Goal: Use online tool/utility: Utilize a website feature to perform a specific function

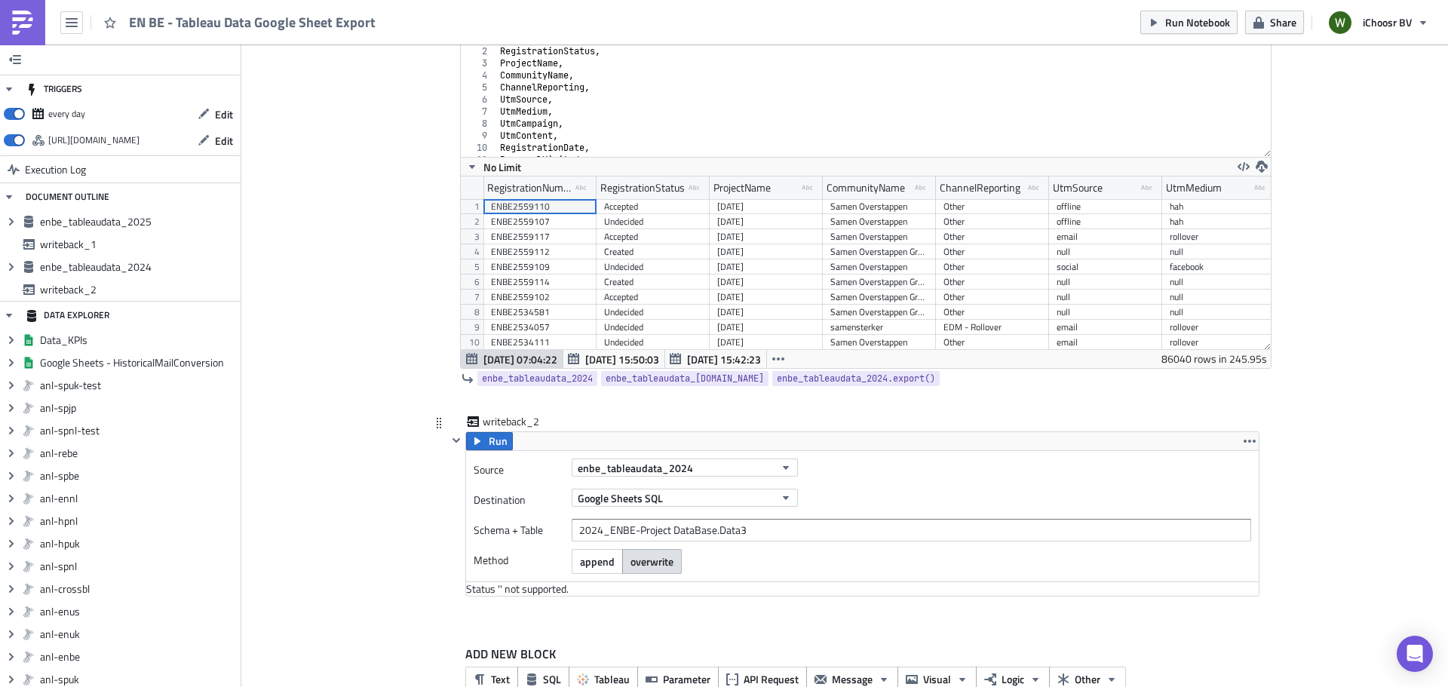
scroll to position [992, 0]
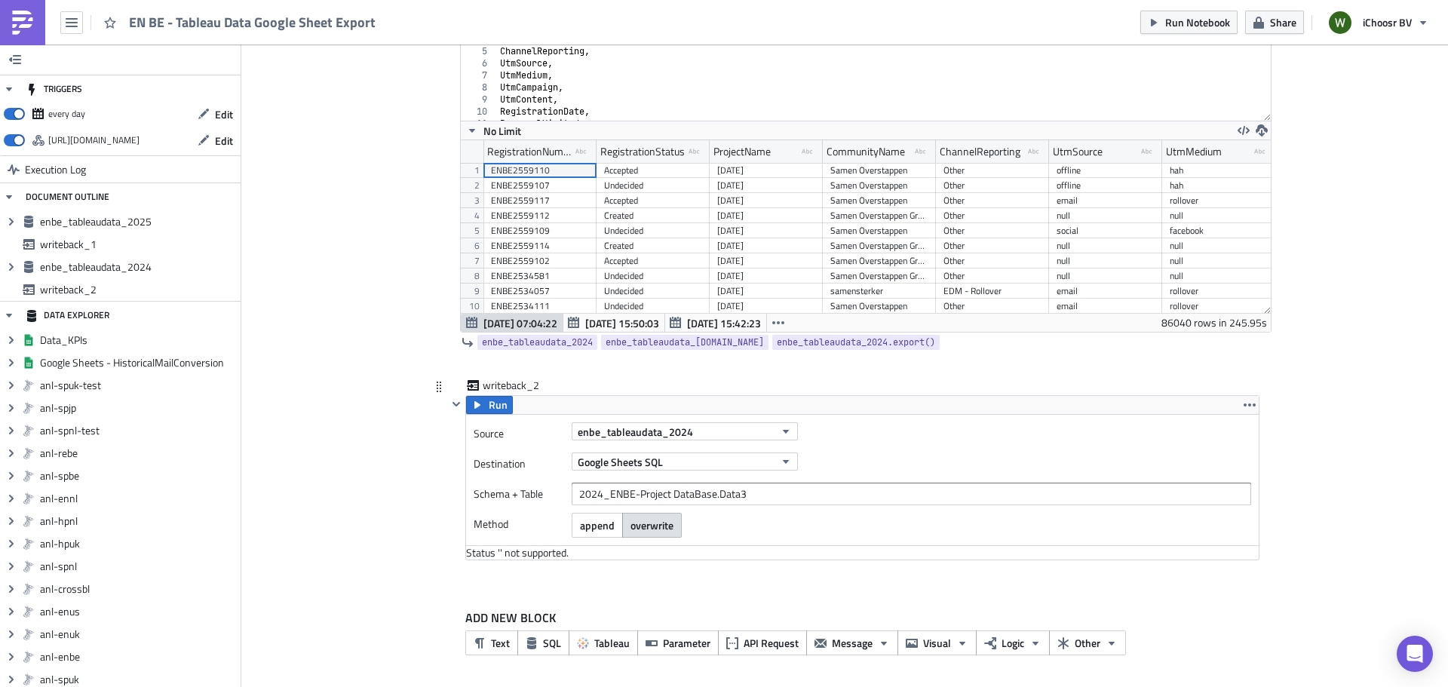
click at [436, 389] on icon at bounding box center [439, 387] width 12 height 12
click at [433, 388] on icon at bounding box center [439, 387] width 12 height 12
click at [452, 403] on icon "button" at bounding box center [456, 404] width 8 height 5
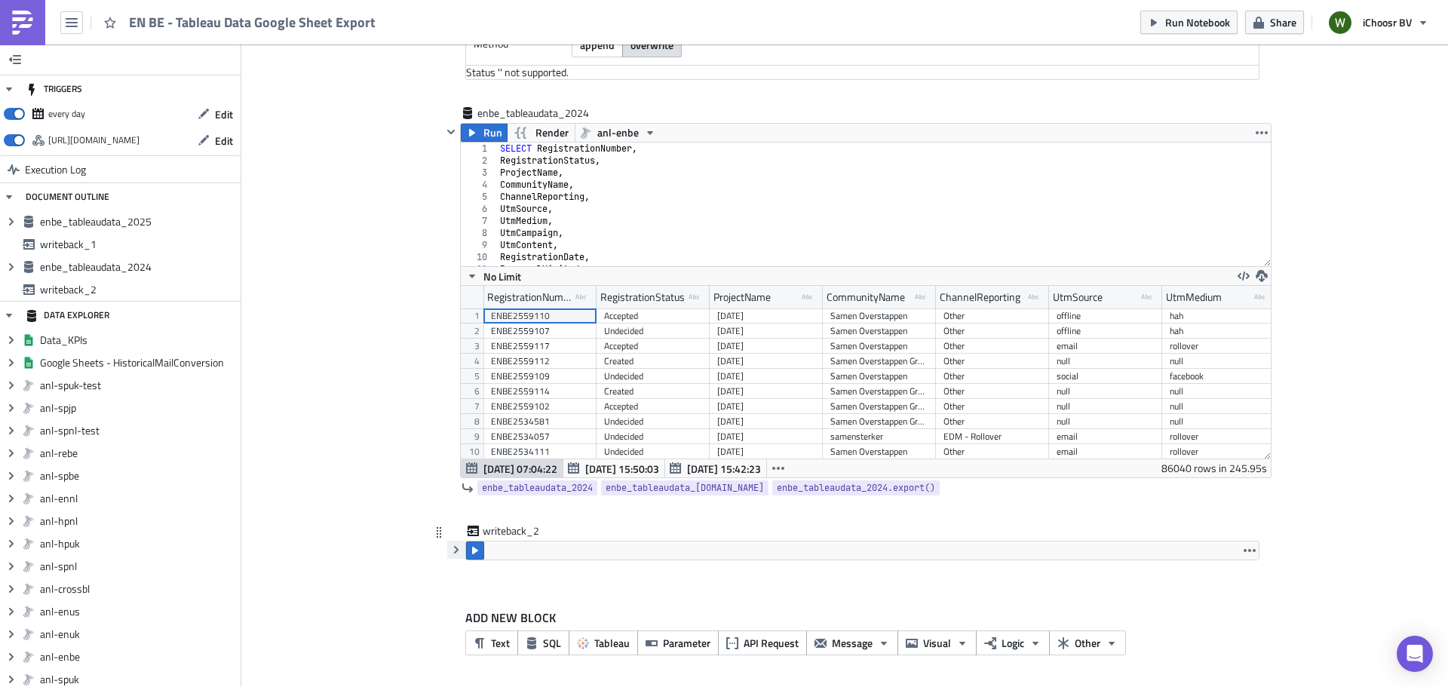
click at [454, 544] on icon "button" at bounding box center [456, 550] width 12 height 12
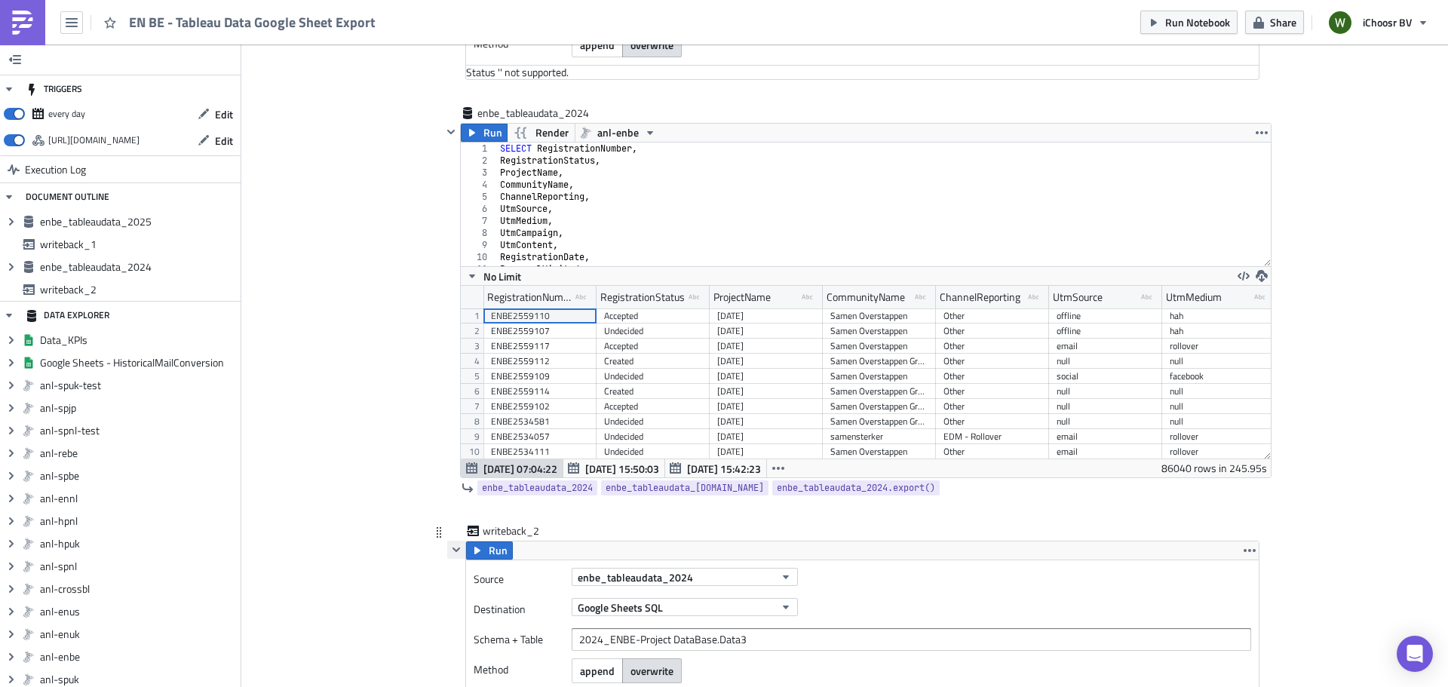
scroll to position [992, 0]
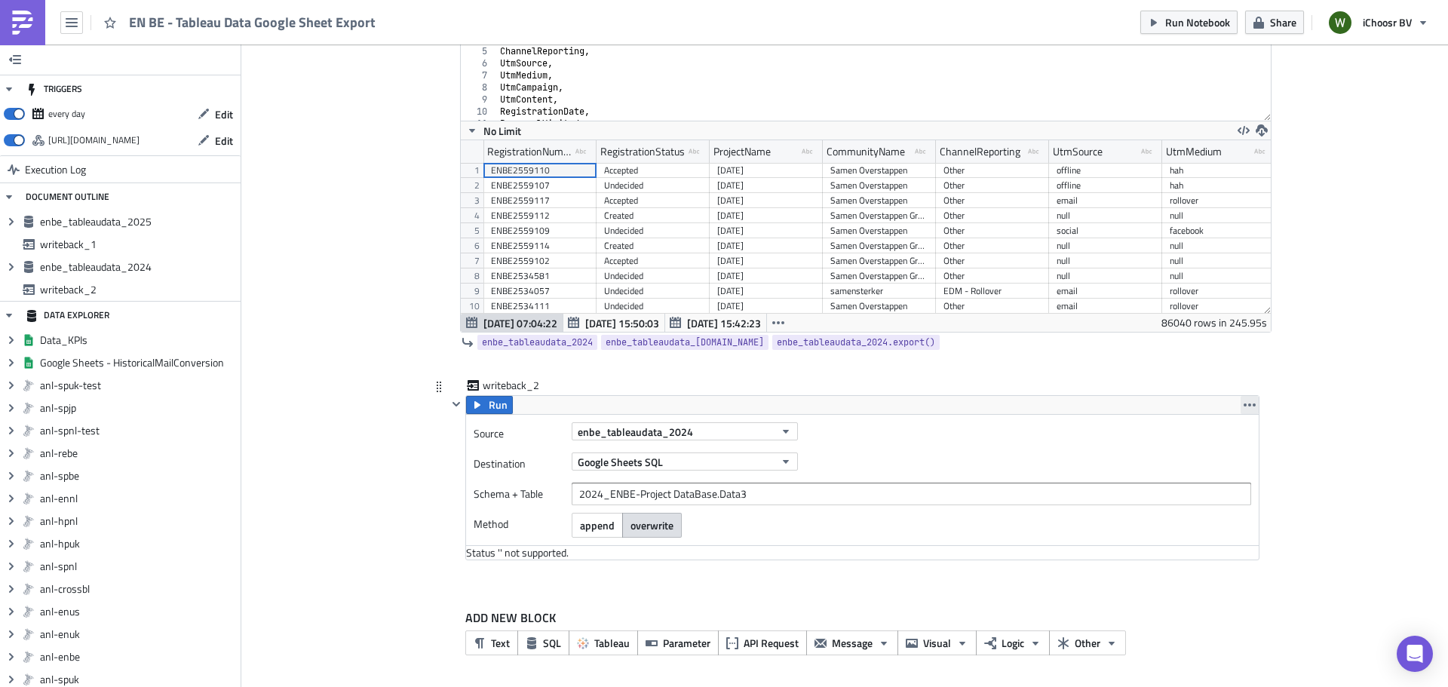
click at [1249, 404] on button "button" at bounding box center [1250, 405] width 18 height 18
click at [1216, 473] on div "Remove" at bounding box center [1253, 471] width 100 height 15
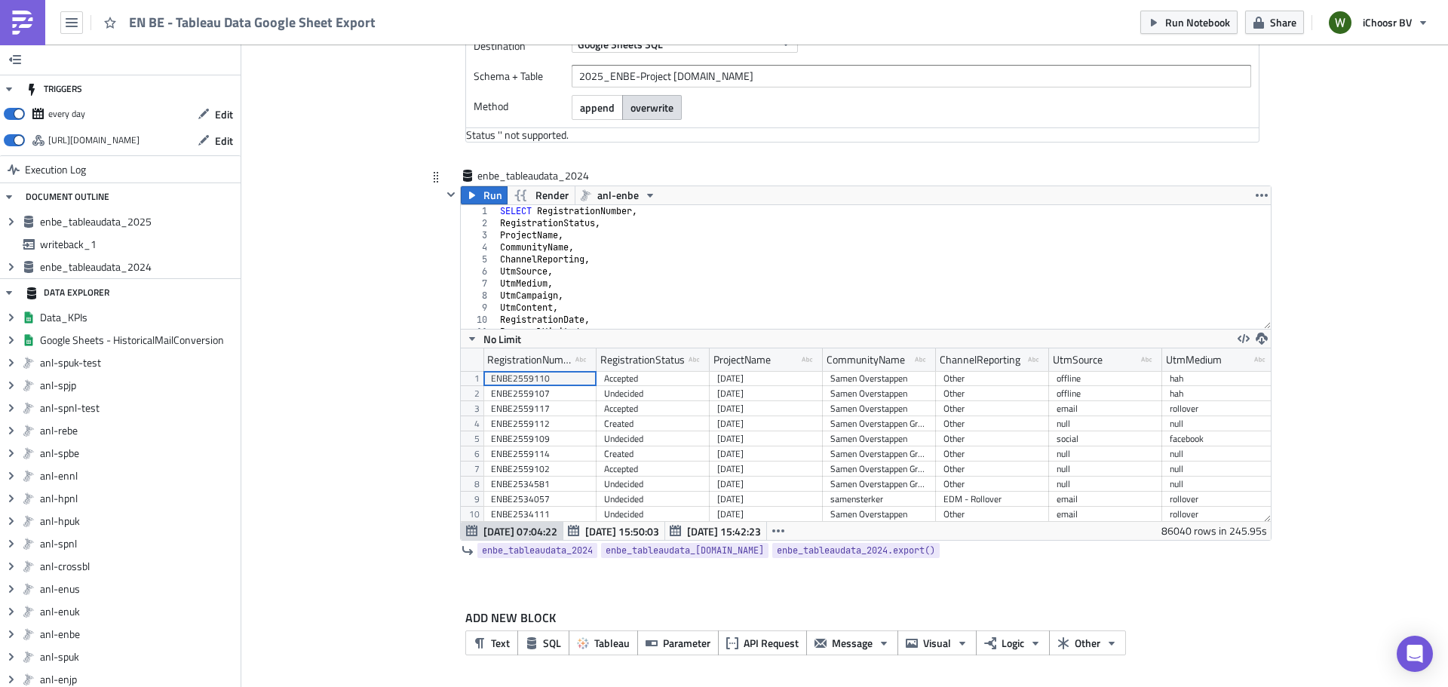
scroll to position [784, 0]
click at [1257, 191] on icon "button" at bounding box center [1262, 195] width 12 height 12
click at [1231, 284] on div "Remove" at bounding box center [1265, 284] width 100 height 15
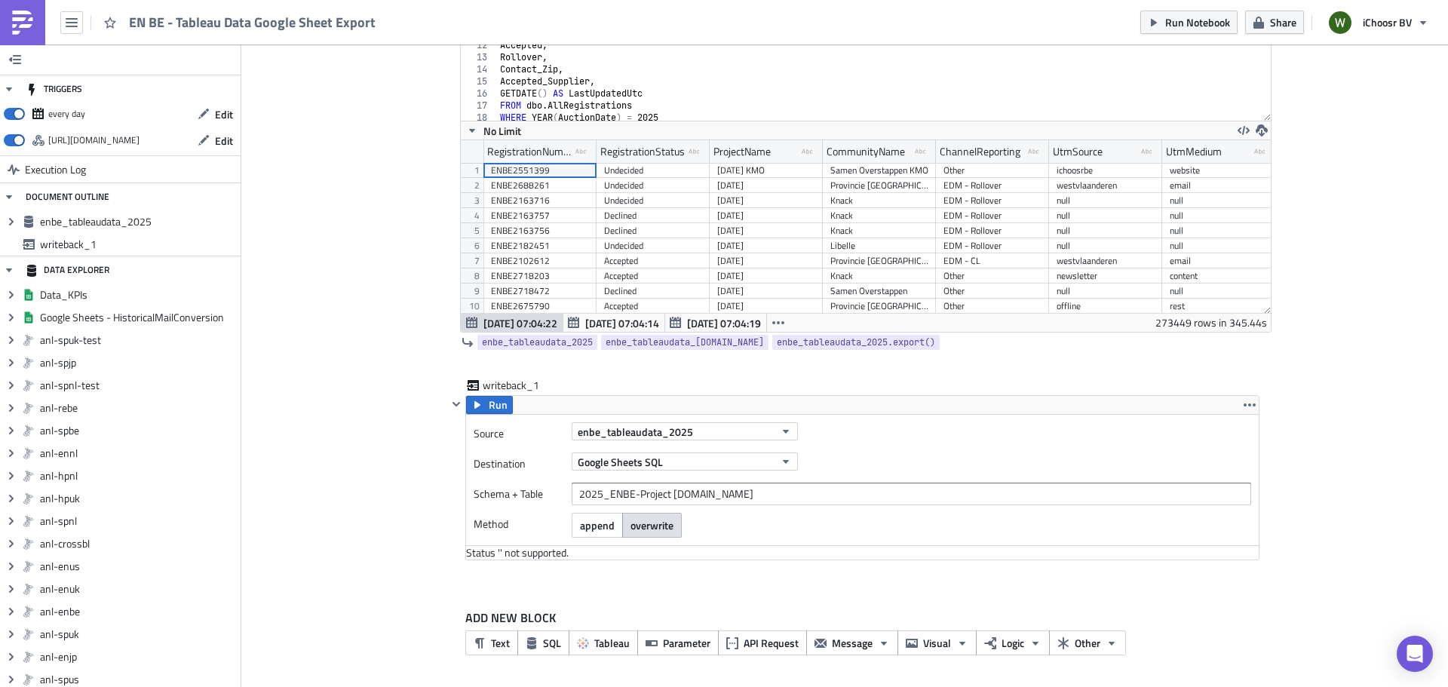
scroll to position [215, 0]
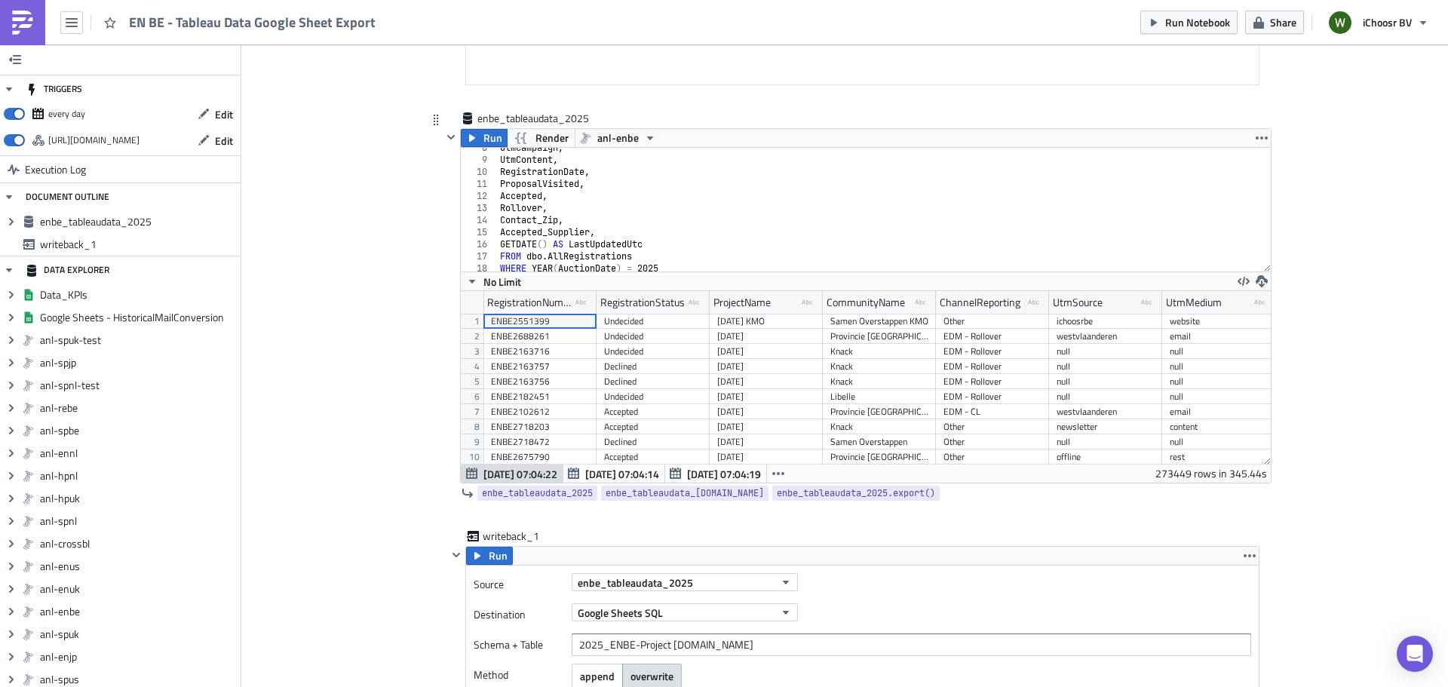
type textarea "Accepted_Supplier,"
click at [811, 232] on div "UtmCampaign , UtmContent , RegistrationDate , ProposalVisited , Accepted , Roll…" at bounding box center [878, 216] width 762 height 148
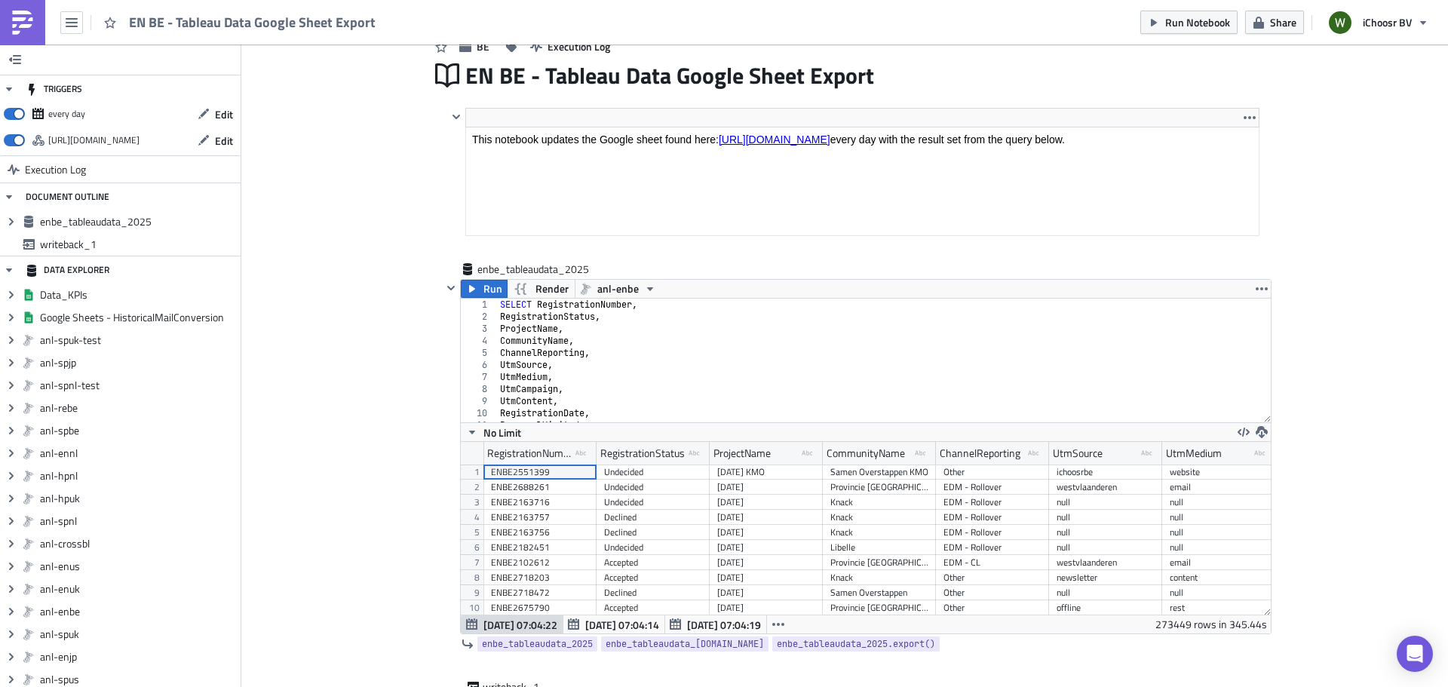
scroll to position [0, 0]
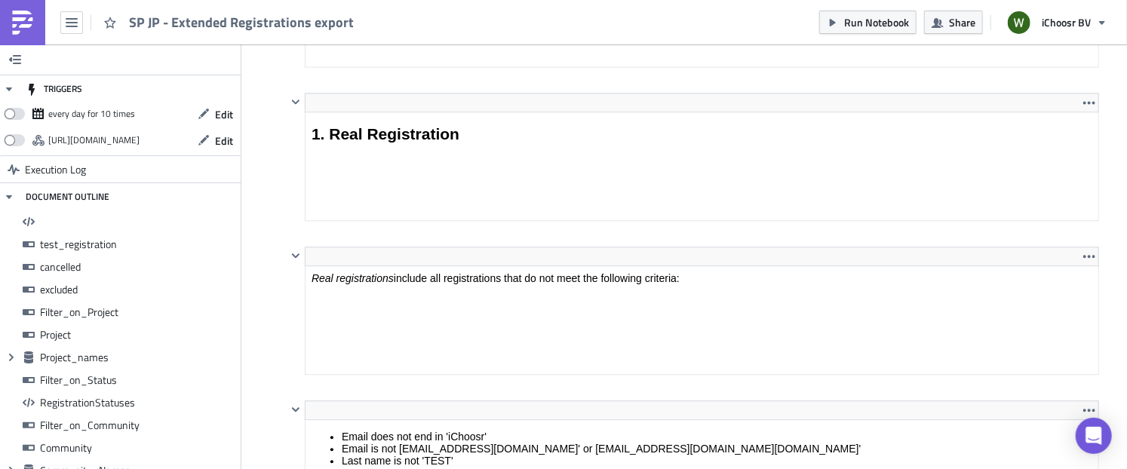
scroll to position [2055, 0]
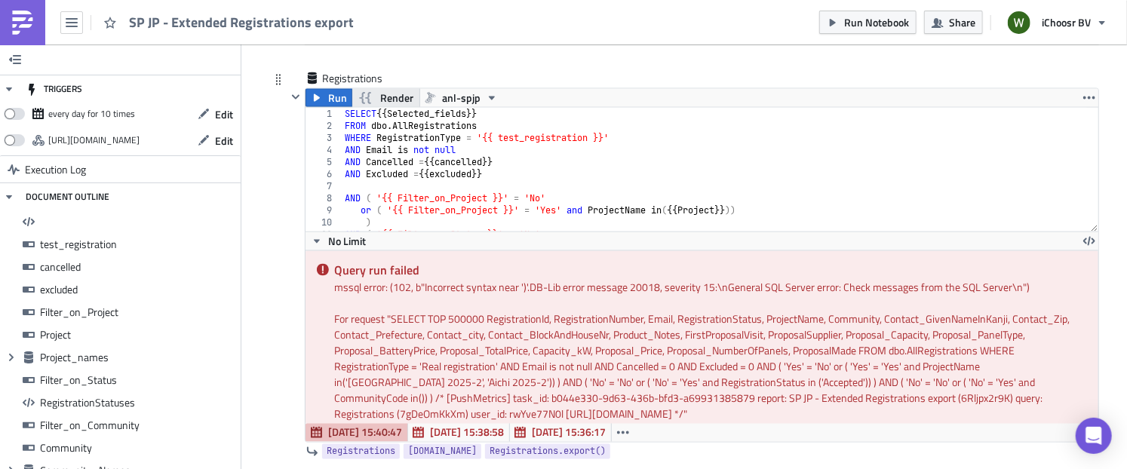
click at [392, 89] on span "Render" at bounding box center [396, 98] width 33 height 18
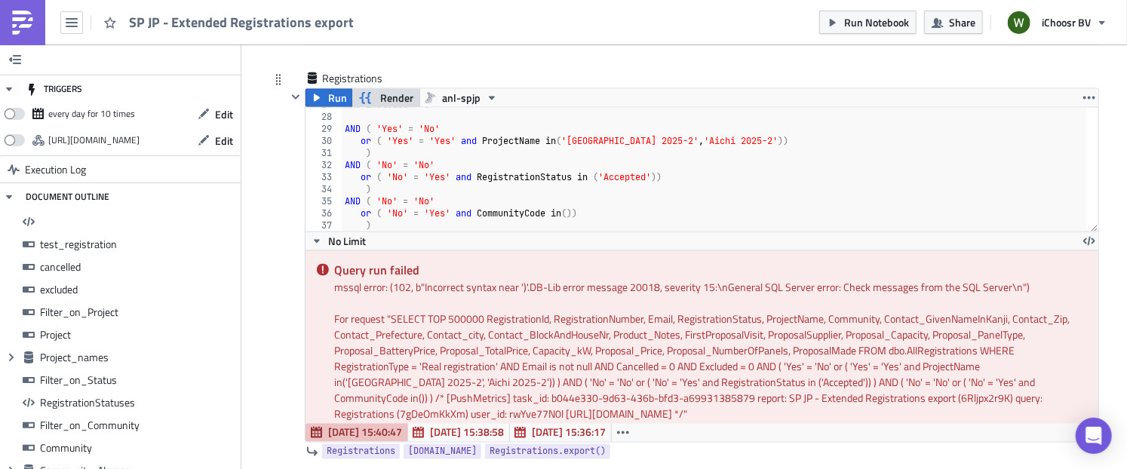
type textarea "or ( 'No' = 'Yes' and CommunityCode in())"
click at [528, 187] on div "AND Excluded = 0 AND ( 'Yes' = 'No' or ( 'Yes' = 'Yes' and ProjectName in ( 'Fu…" at bounding box center [714, 173] width 745 height 148
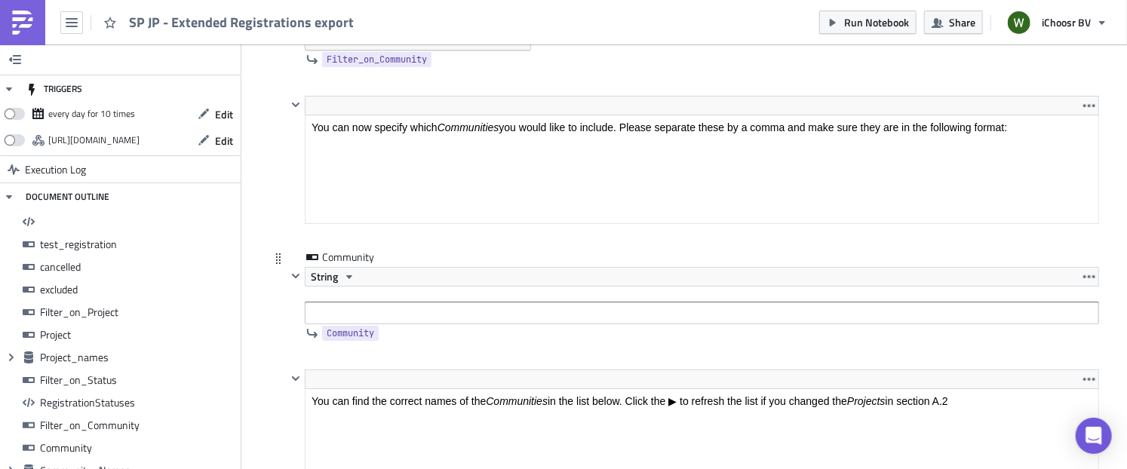
scroll to position [5430, 0]
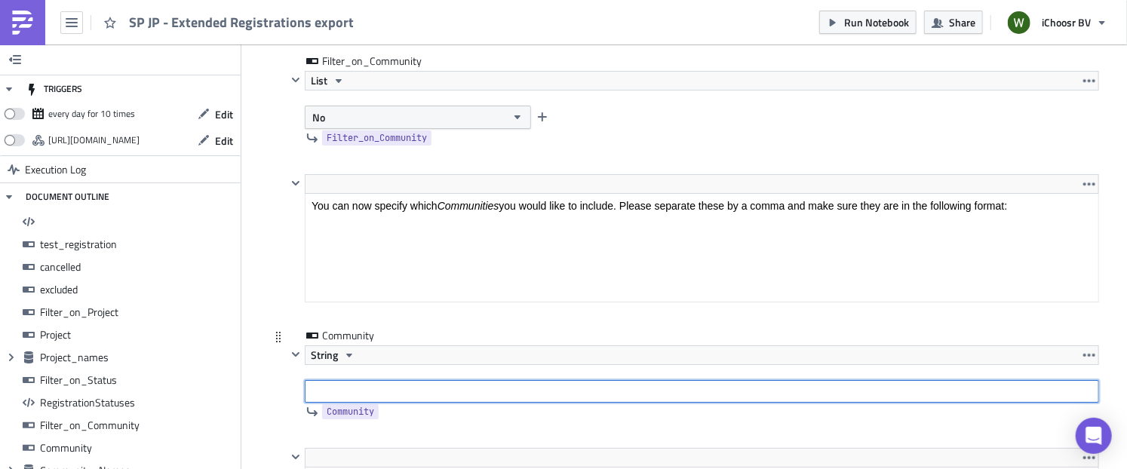
click at [343, 380] on input "text" at bounding box center [702, 391] width 794 height 23
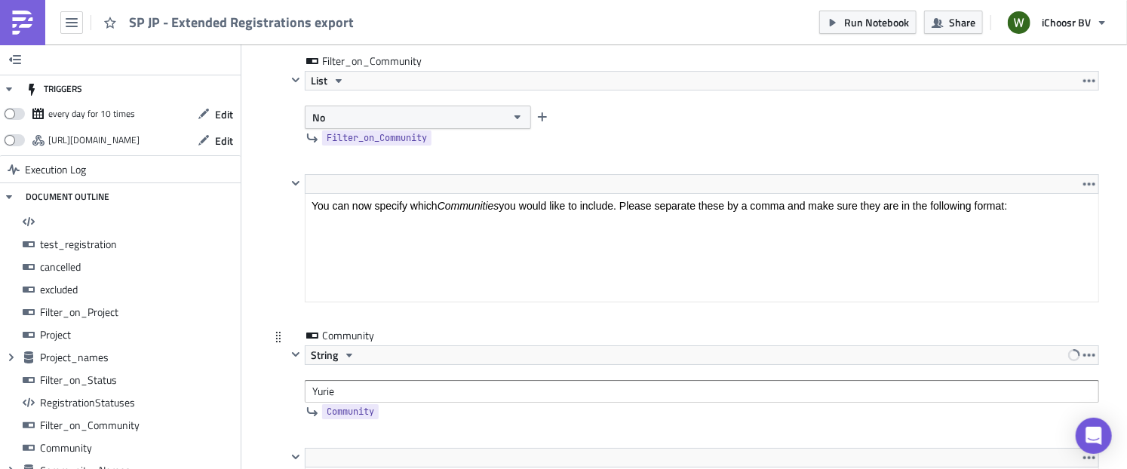
click at [280, 372] on div "Community String Yurie Community" at bounding box center [684, 388] width 830 height 120
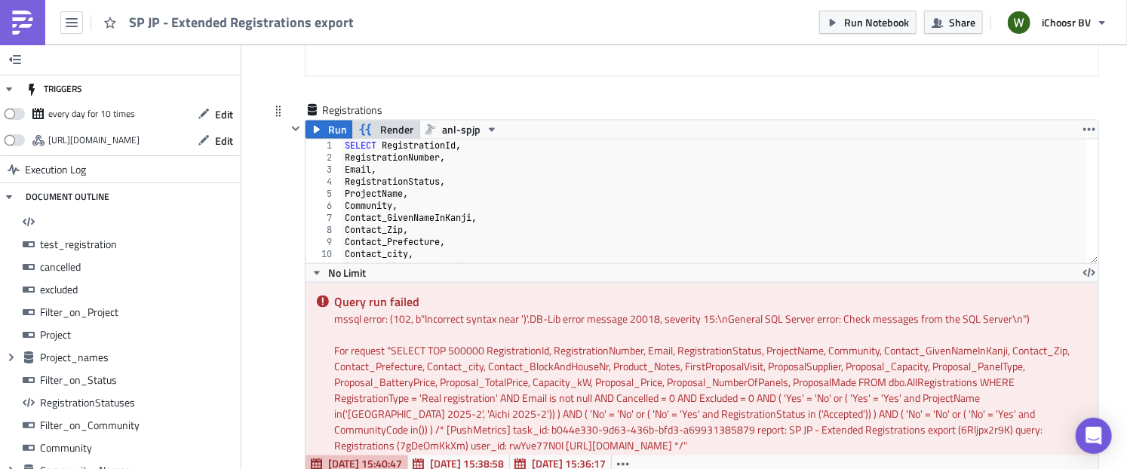
scroll to position [12292, 0]
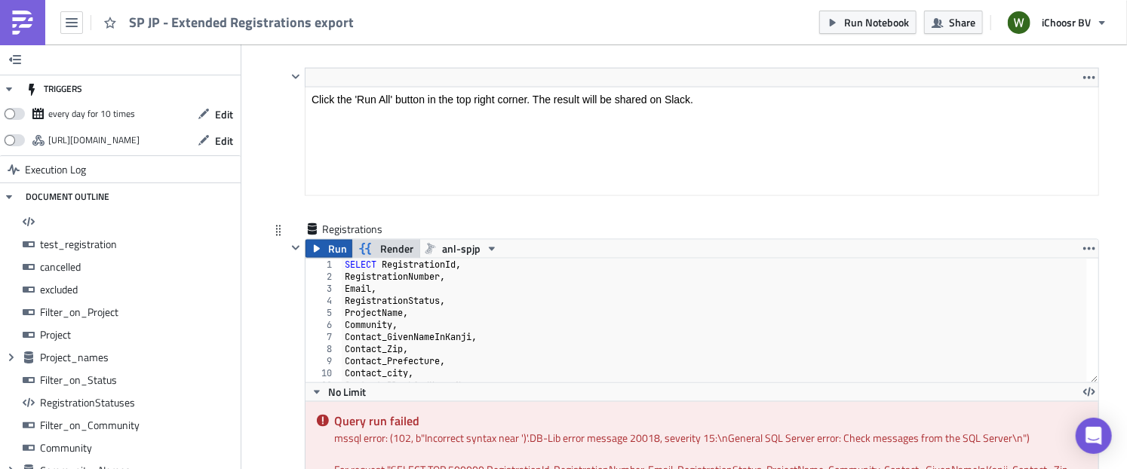
click at [314, 240] on button "Run" at bounding box center [328, 249] width 47 height 18
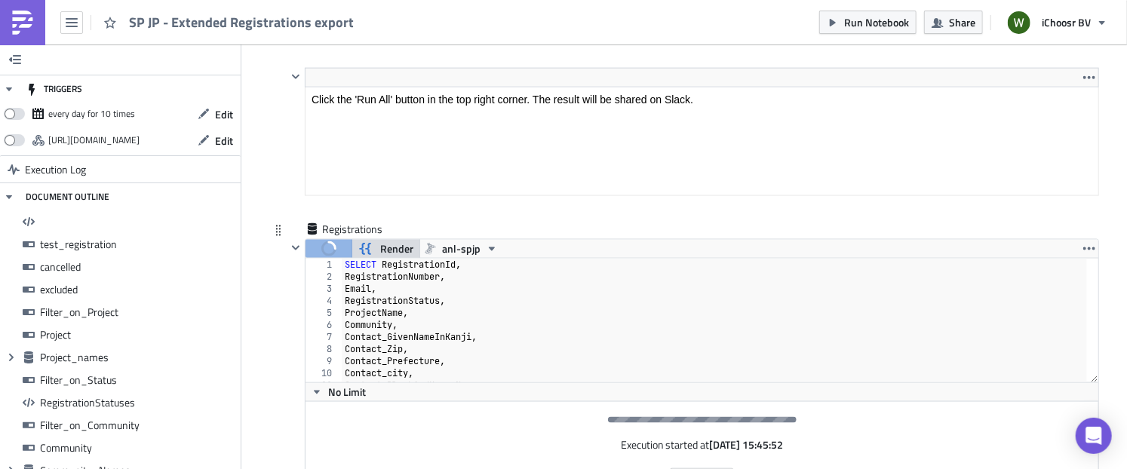
click at [391, 240] on span "Render" at bounding box center [396, 249] width 33 height 18
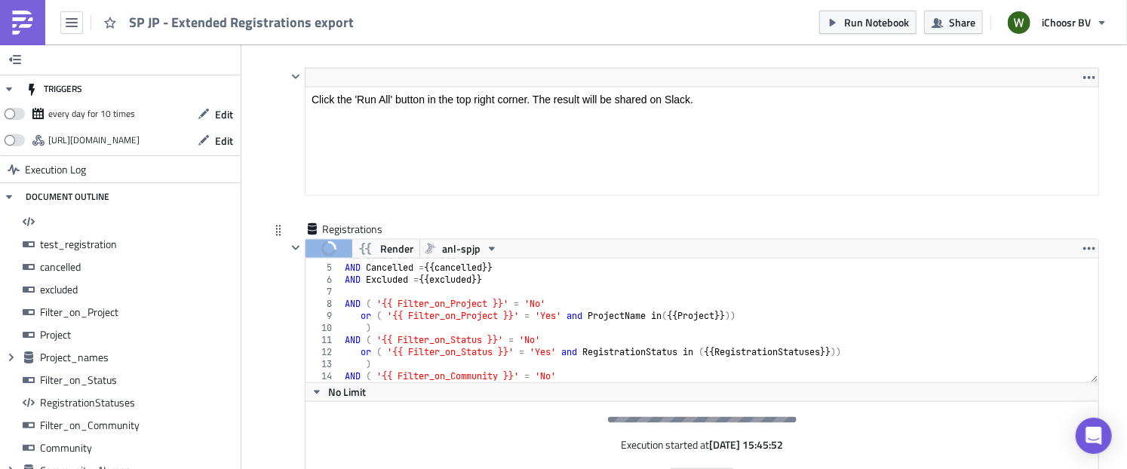
scroll to position [81, 0]
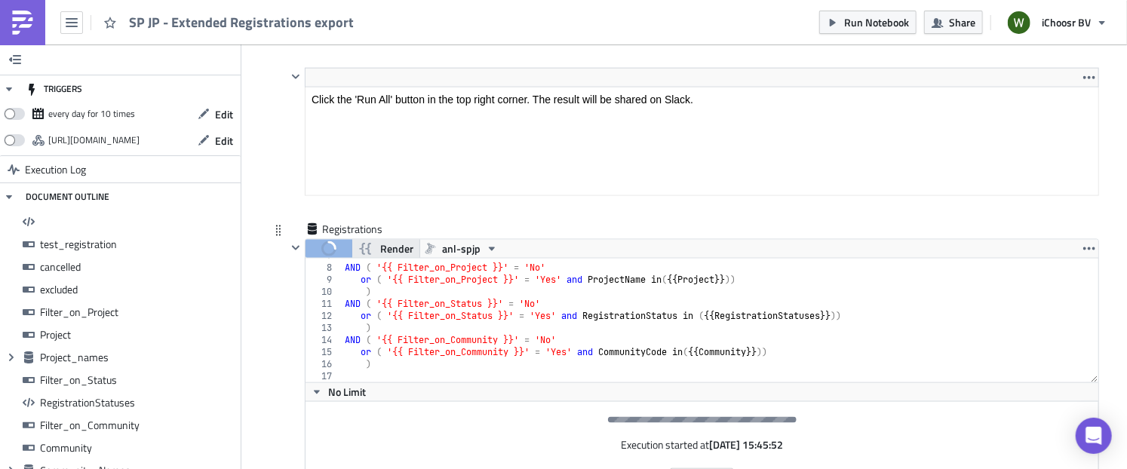
click at [368, 240] on button "Render" at bounding box center [385, 249] width 69 height 18
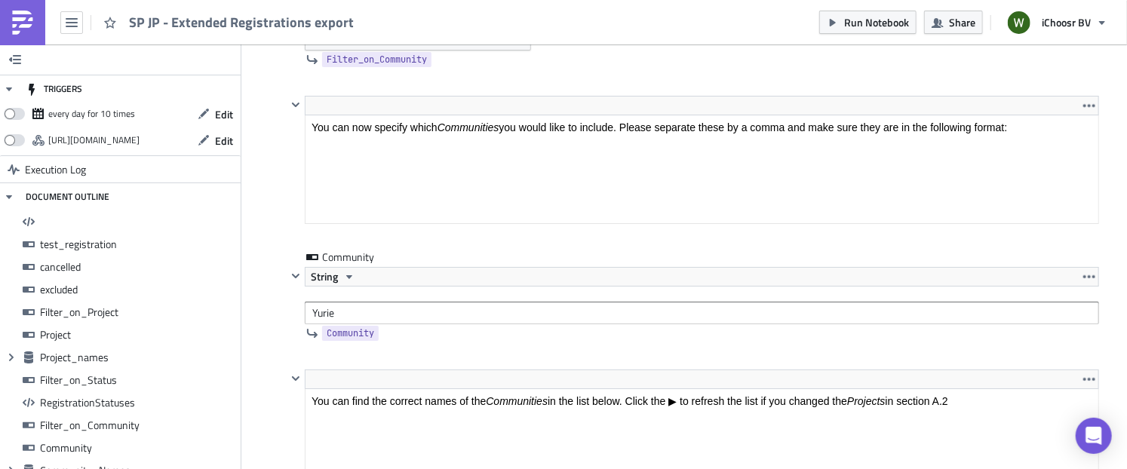
scroll to position [5505, 0]
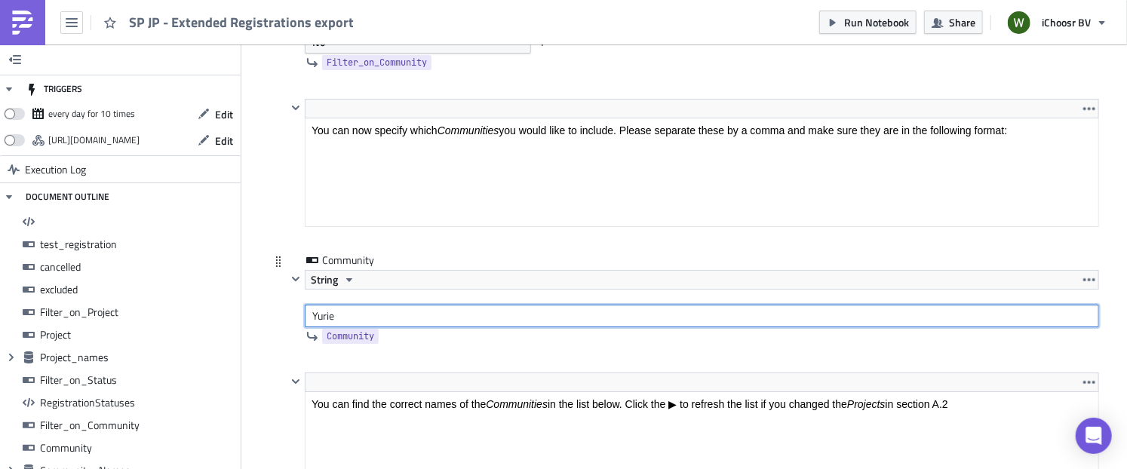
click at [308, 305] on input "Yurie" at bounding box center [702, 316] width 794 height 23
click at [344, 305] on input "'Yurie" at bounding box center [702, 316] width 794 height 23
type input "'Yurie'"
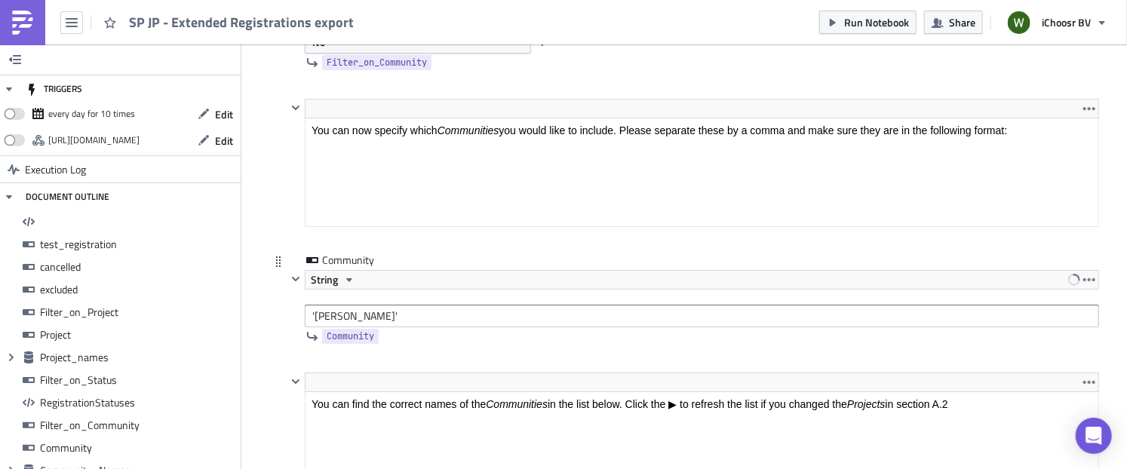
click at [287, 310] on div at bounding box center [296, 298] width 18 height 57
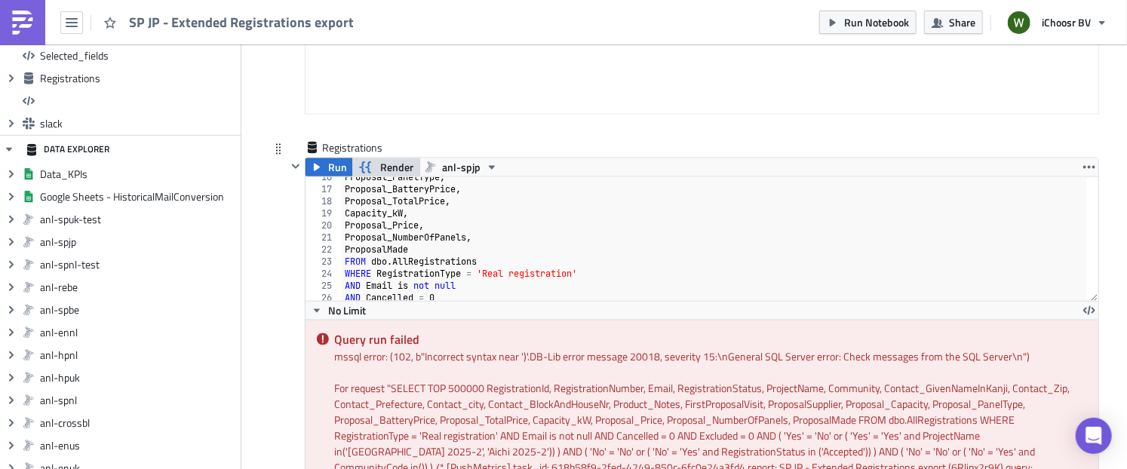
scroll to position [12368, 0]
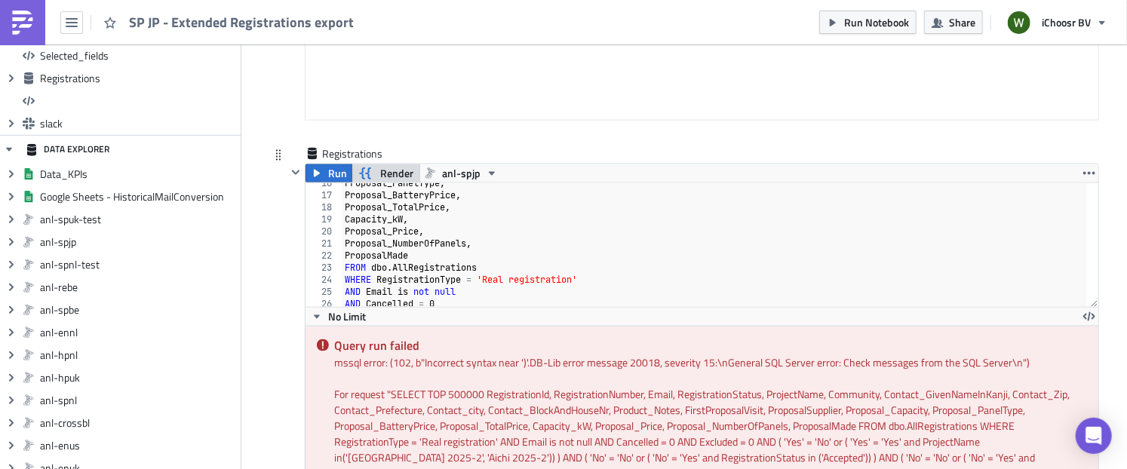
click at [380, 164] on span "Render" at bounding box center [396, 173] width 33 height 18
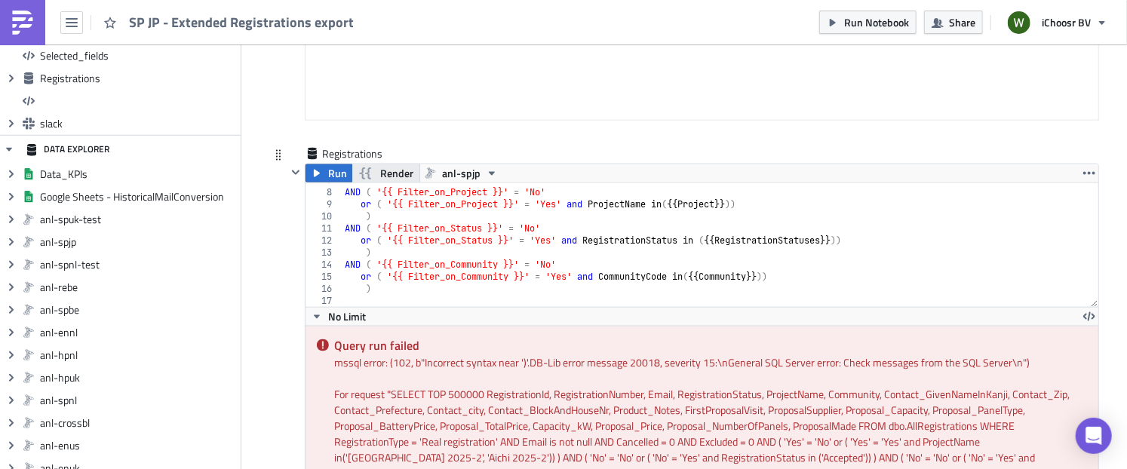
click at [380, 164] on span "Render" at bounding box center [396, 173] width 33 height 18
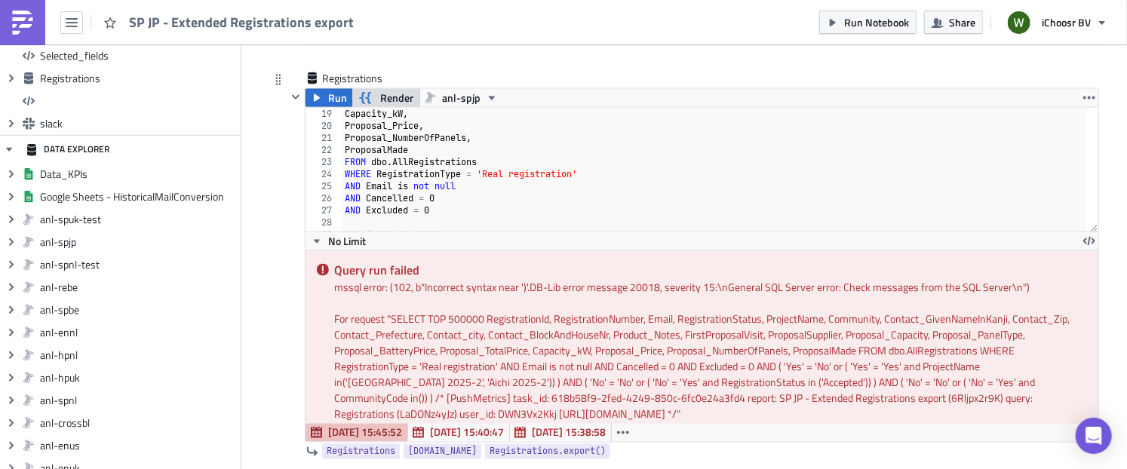
scroll to position [308, 0]
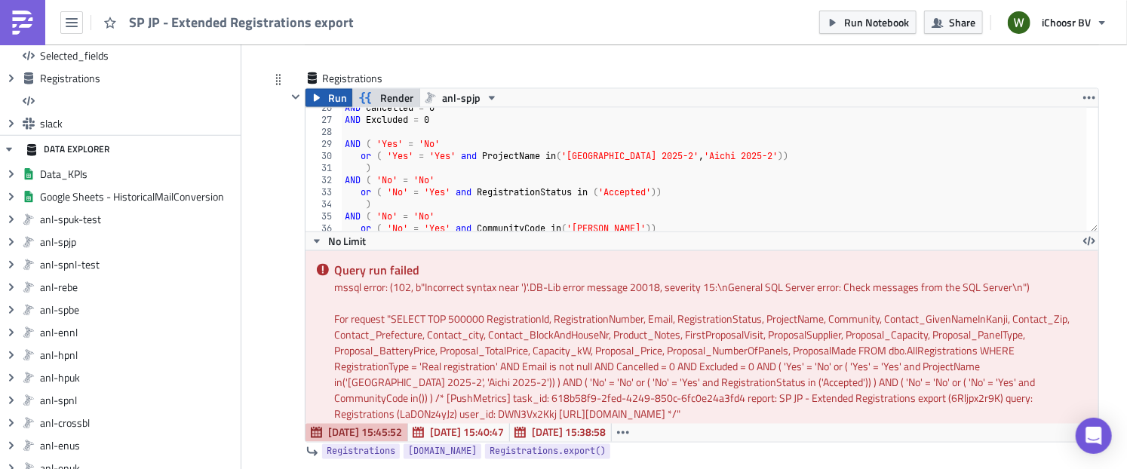
click at [311, 92] on icon "button" at bounding box center [317, 98] width 12 height 12
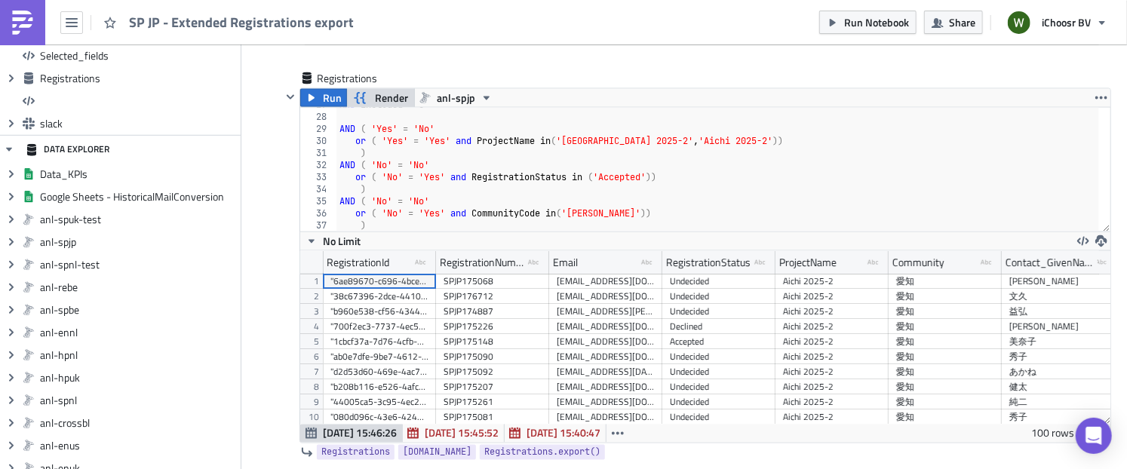
scroll to position [173, 810]
click at [582, 11] on div "SP JP - Extended Registrations export Run Notebook Share iChoosr BV" at bounding box center [563, 22] width 1127 height 44
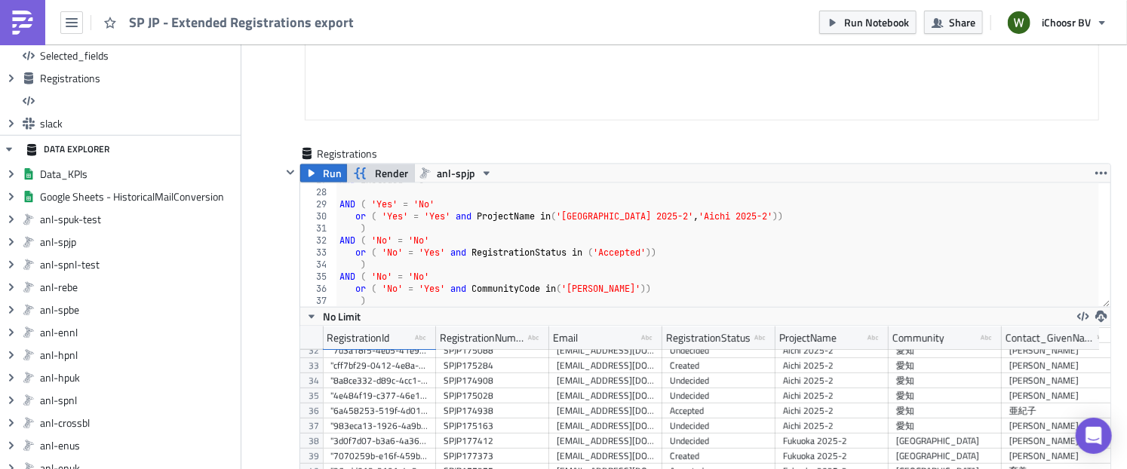
scroll to position [172, 0]
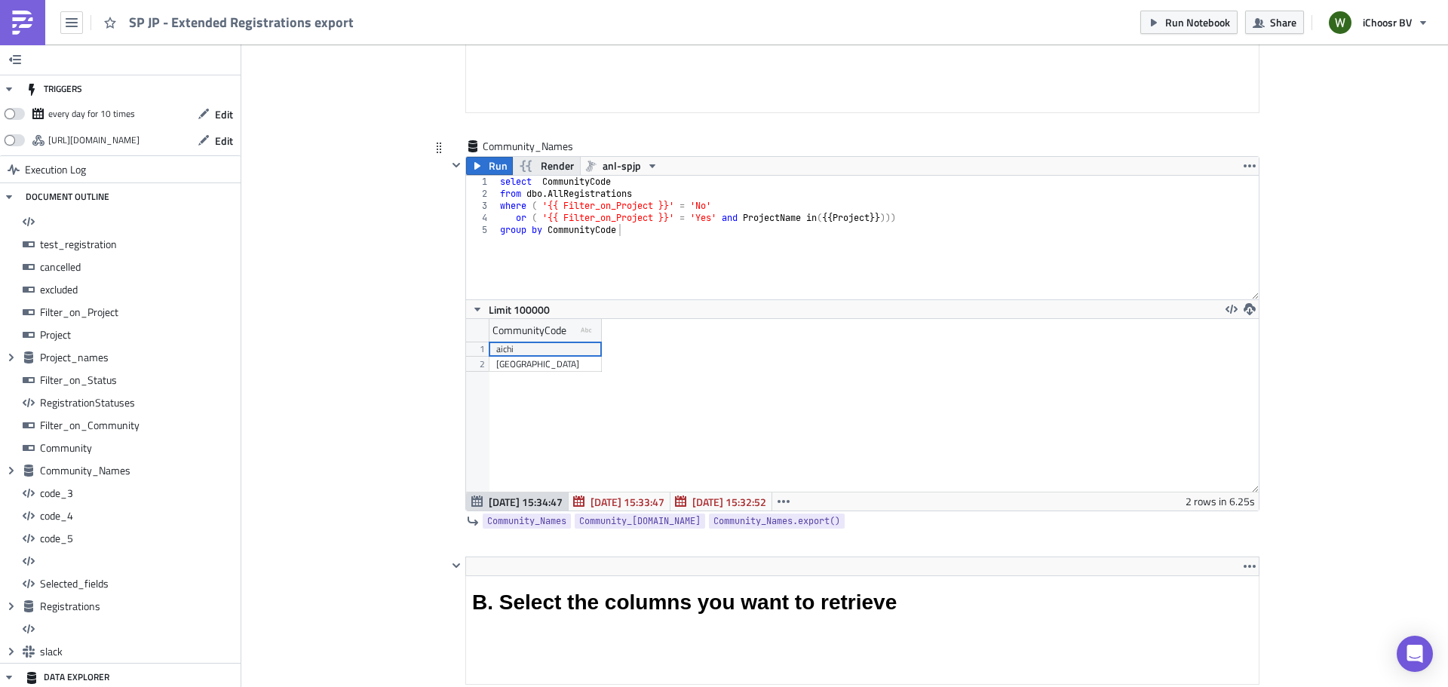
click at [552, 165] on span "Render" at bounding box center [557, 166] width 33 height 18
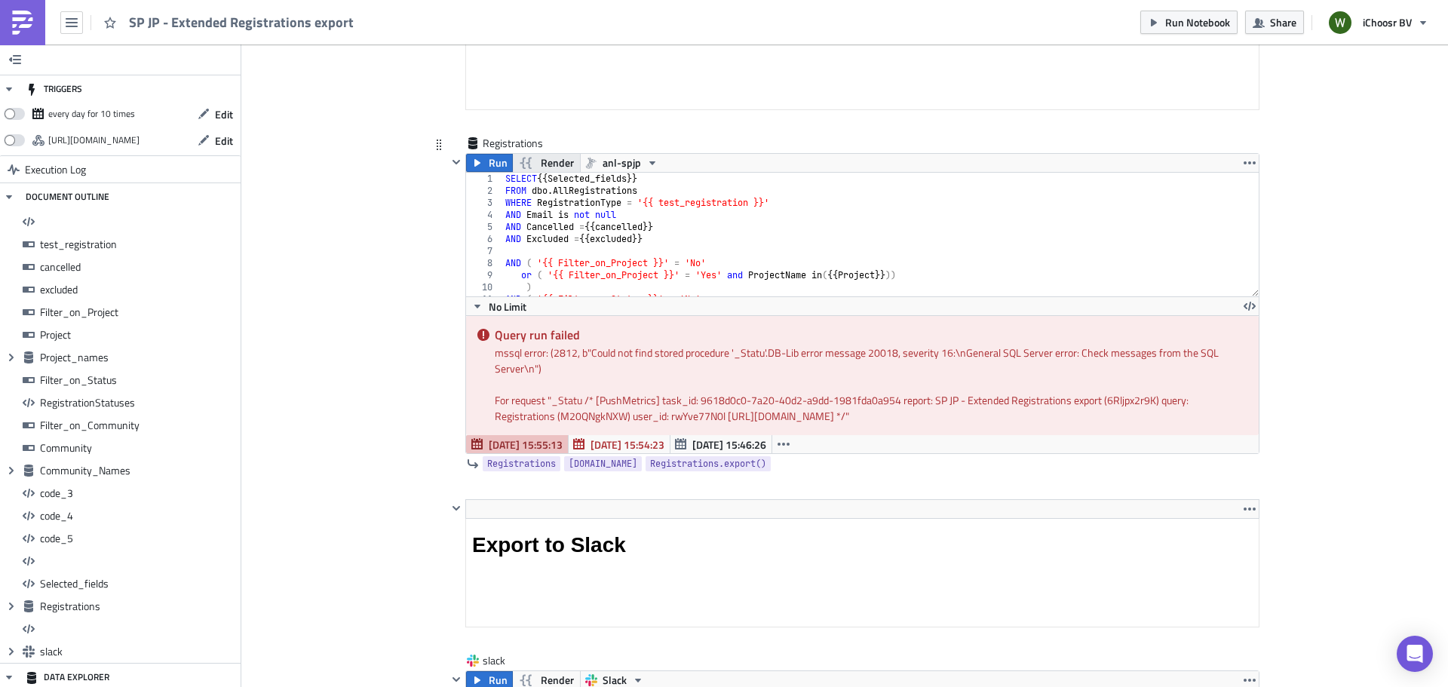
click at [541, 165] on span "Render" at bounding box center [557, 163] width 33 height 18
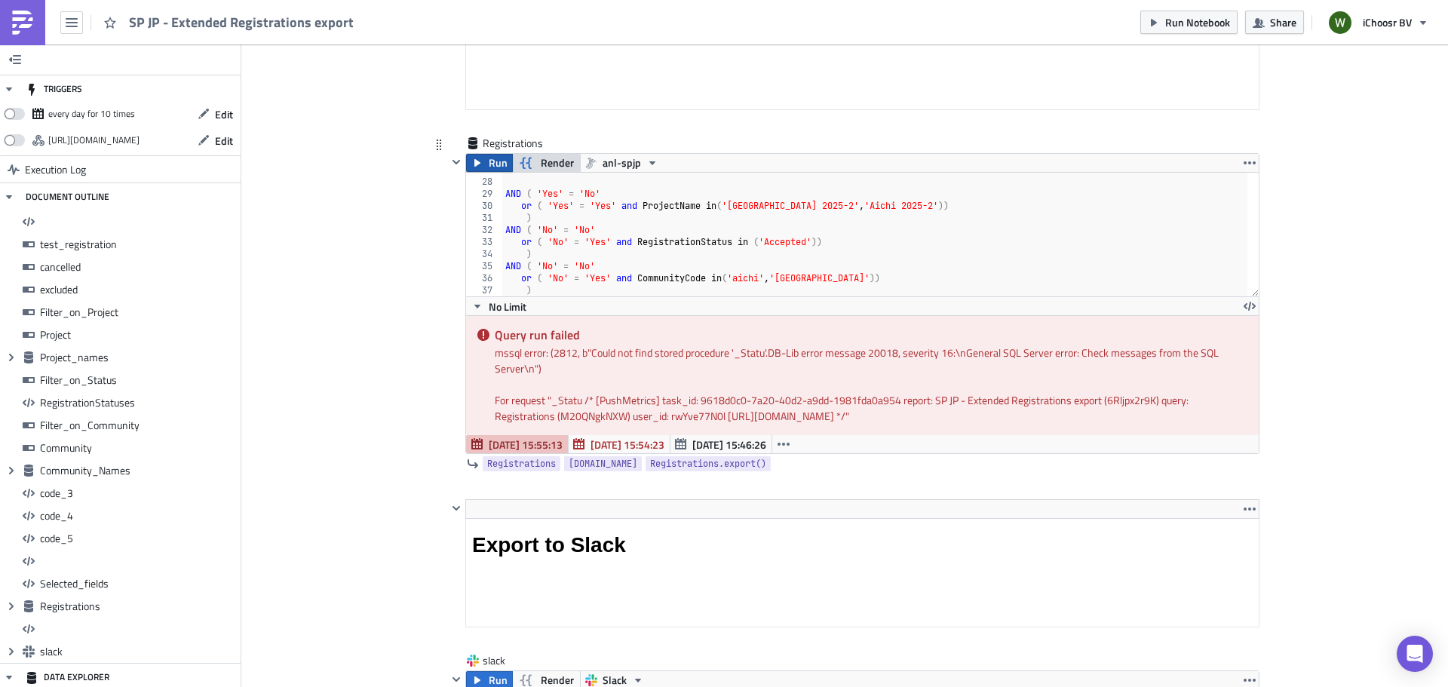
click at [489, 161] on span "Run" at bounding box center [498, 163] width 19 height 18
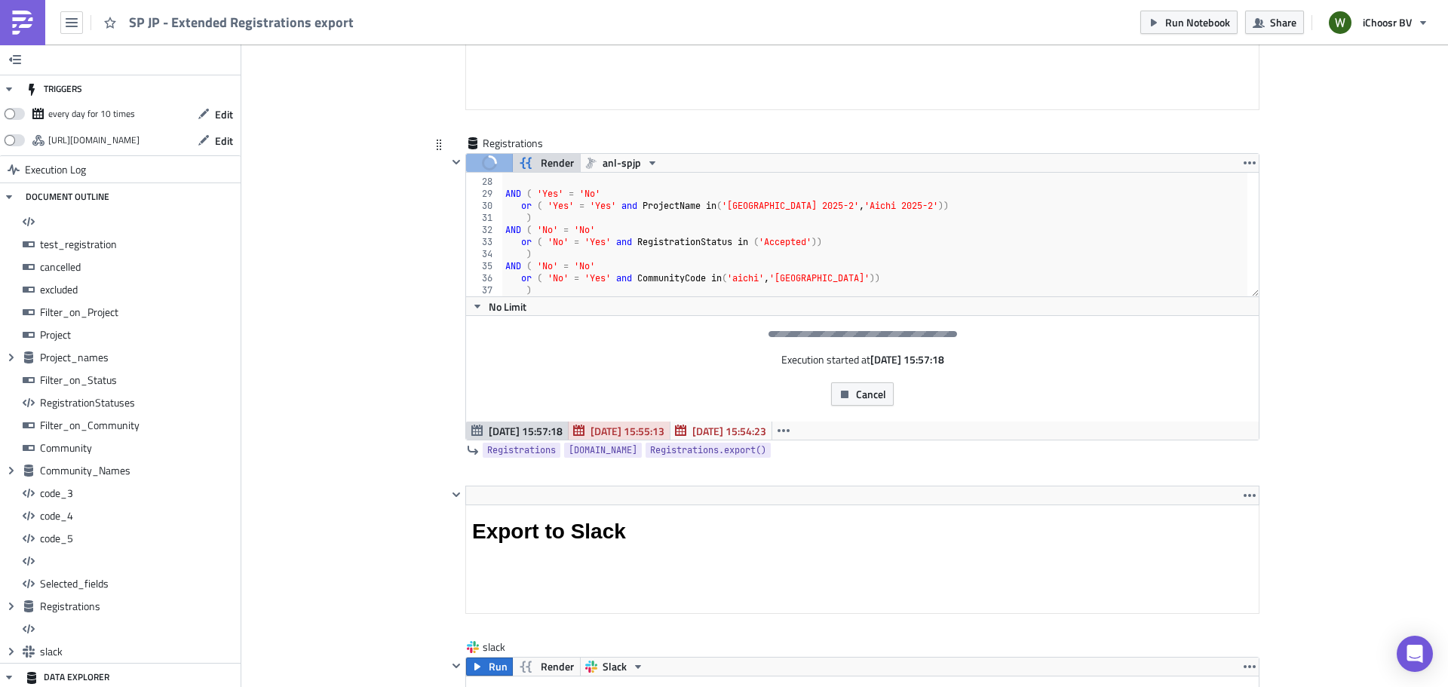
click at [618, 434] on span "[DATE] 15:55:13" at bounding box center [627, 431] width 74 height 16
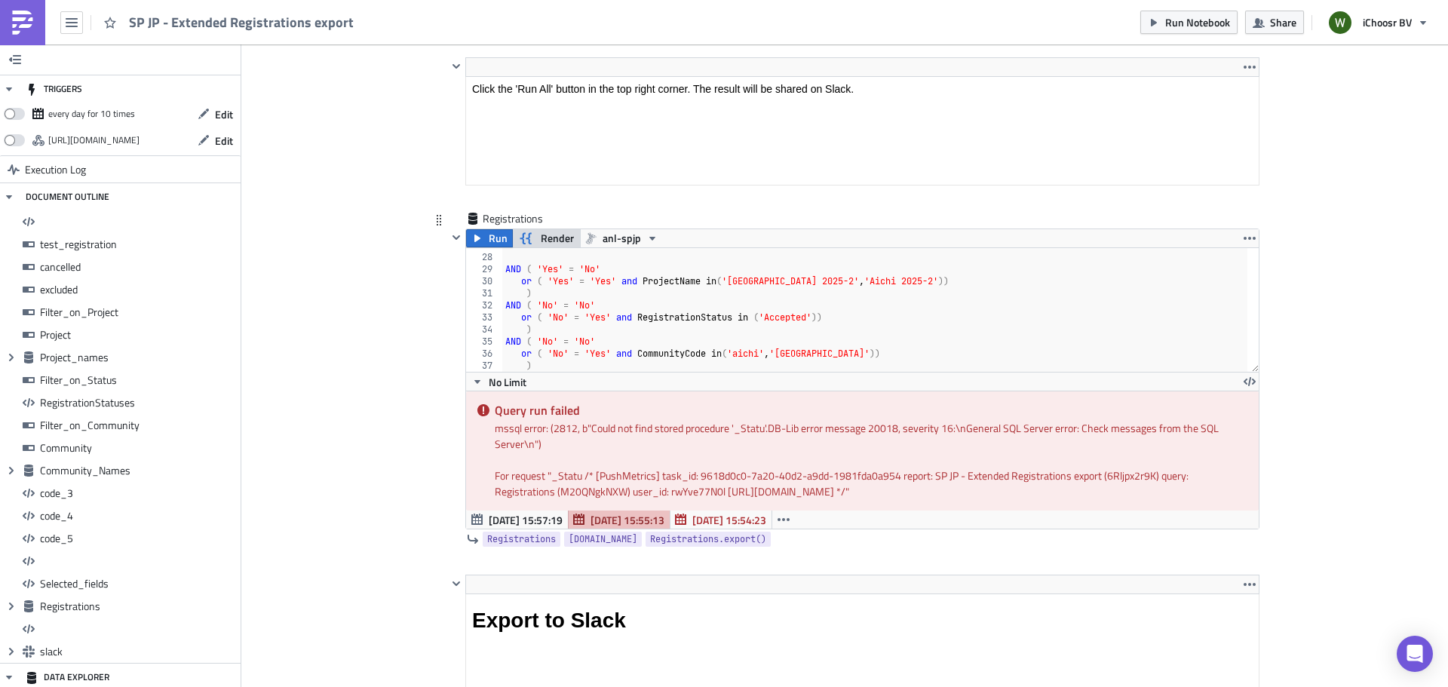
scroll to position [232, 0]
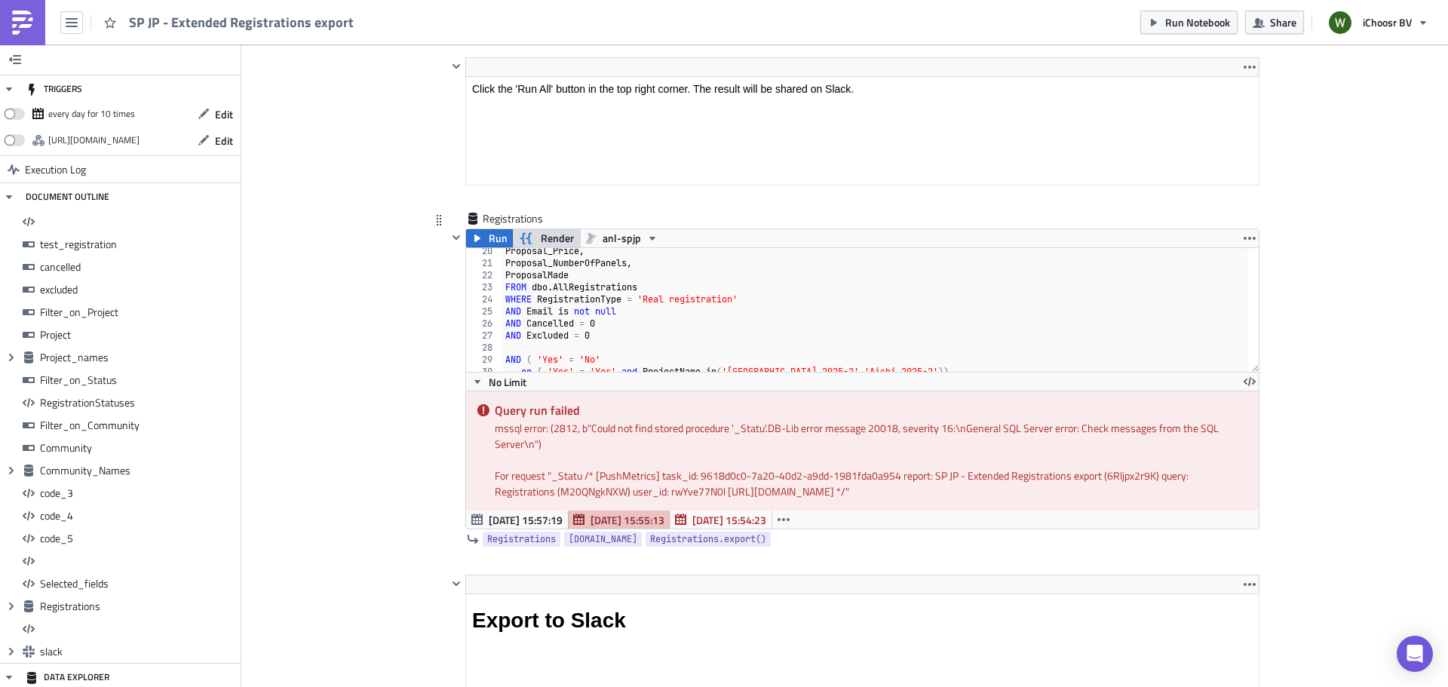
click at [557, 242] on span "Render" at bounding box center [557, 238] width 33 height 18
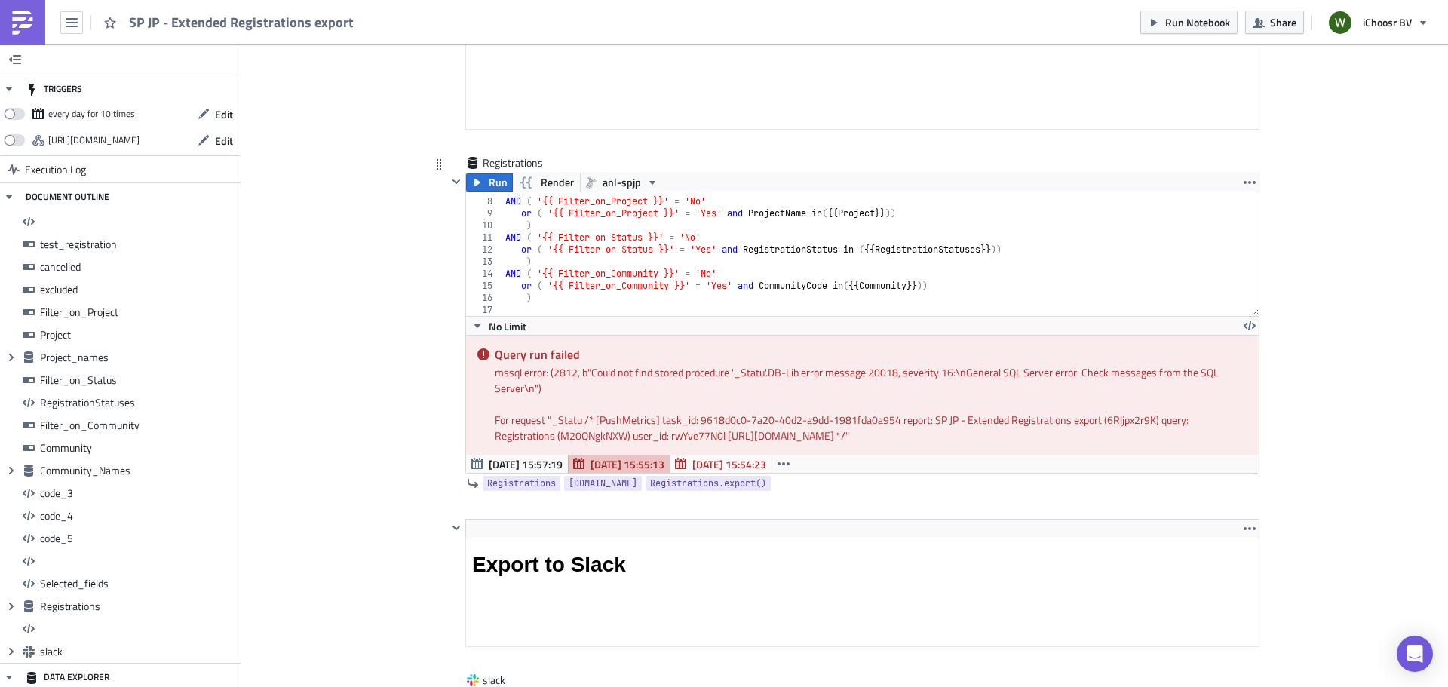
scroll to position [12443, 0]
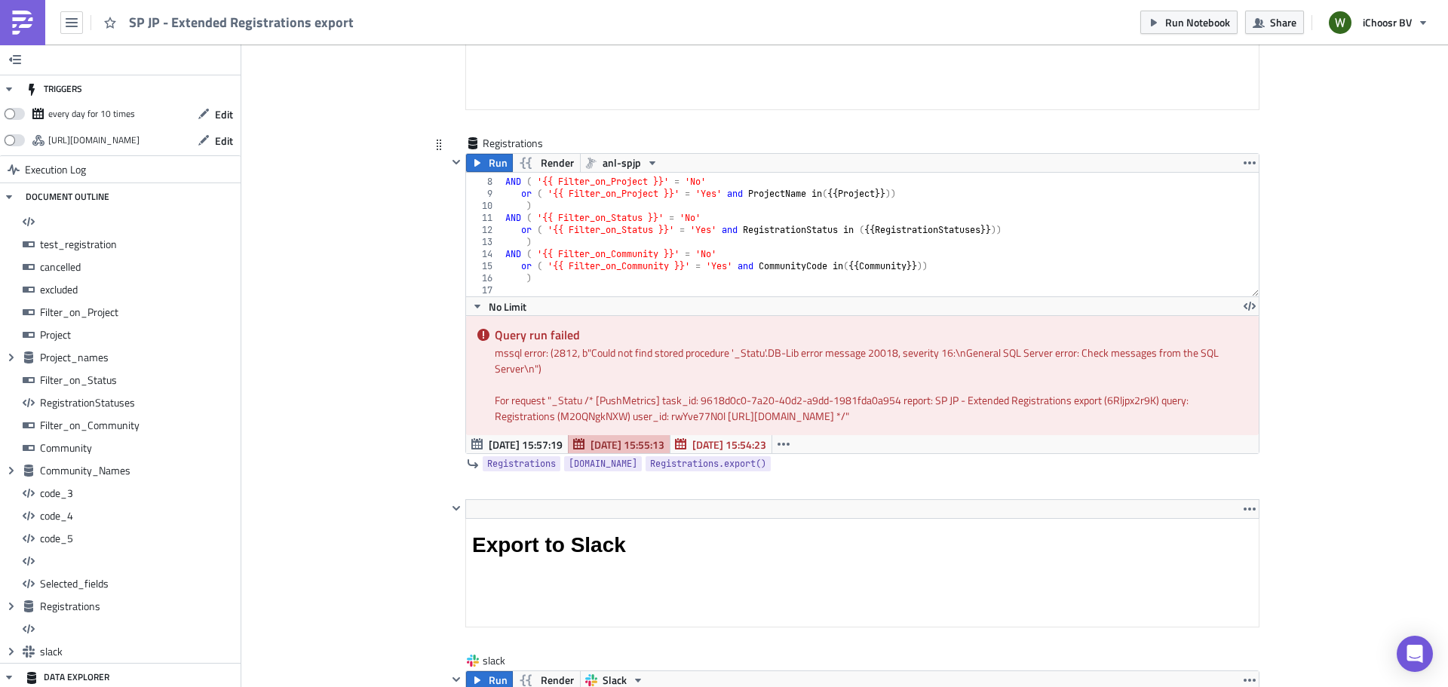
type textarea "or ( '{{ Filter_on_Status }}' = 'Yes' and RegistrationStatus in ({{ Registratio…"
drag, startPoint x: 615, startPoint y: 232, endPoint x: 636, endPoint y: 225, distance: 22.0
click at [636, 225] on div "AND ( '{{ Filter_on_Project }}' = 'No' or ( '{{ Filter_on_Project }}' = 'Yes' a…" at bounding box center [874, 238] width 745 height 148
click at [496, 439] on span "[DATE] 15:57:19" at bounding box center [526, 445] width 74 height 16
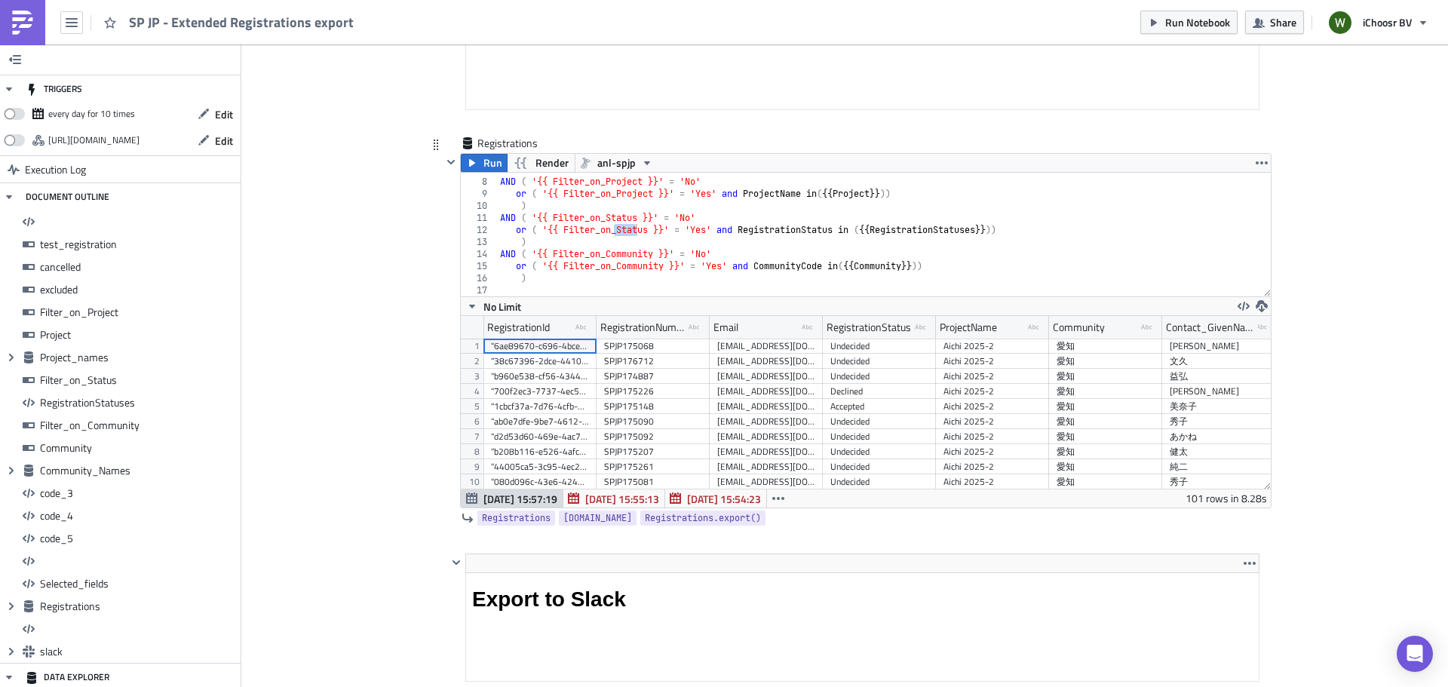
scroll to position [173, 810]
click at [642, 229] on div "AND ( '{{ Filter_on_Project }}' = 'No' or ( '{{ Filter_on_Project }}' = 'Yes' a…" at bounding box center [878, 238] width 762 height 148
